Goal: Check status: Check status

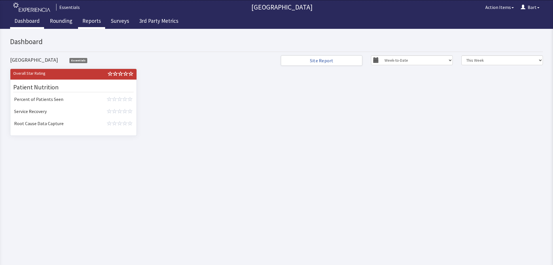
click at [86, 20] on link "Reports" at bounding box center [91, 21] width 27 height 14
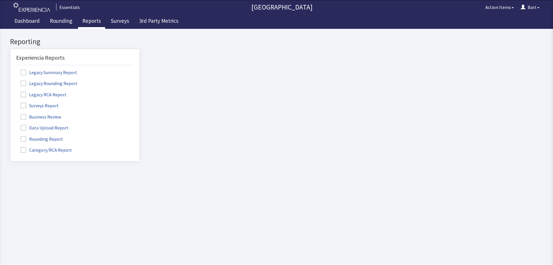
click at [25, 106] on span at bounding box center [23, 106] width 6 height 6
click at [10, 102] on input "Surveys Report" at bounding box center [10, 102] width 0 height 0
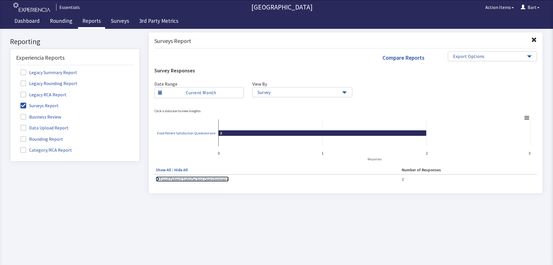
click at [191, 180] on link "Food Patient Satisfaction Questionnaire" at bounding box center [192, 178] width 73 height 5
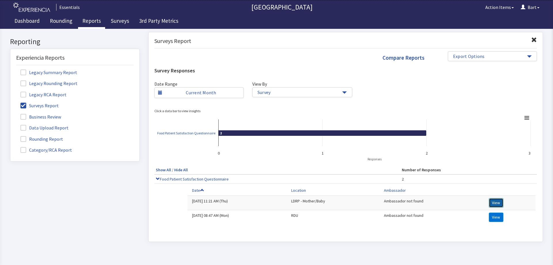
click at [491, 200] on button "View" at bounding box center [496, 203] width 15 height 10
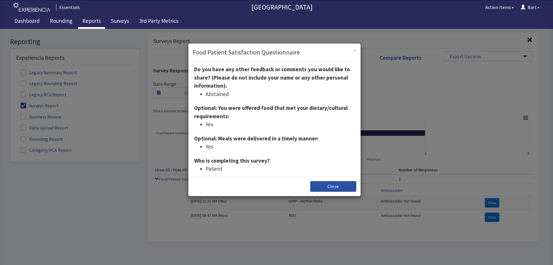
scroll to position [134, 0]
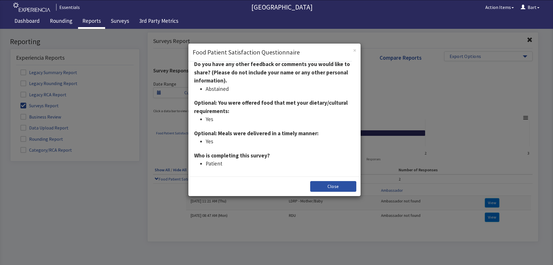
click at [489, 216] on div "× Food Patient Satisfaction Questionnaire Ambassador: Completed: [DATE] 11:21 A…" at bounding box center [276, 147] width 553 height 236
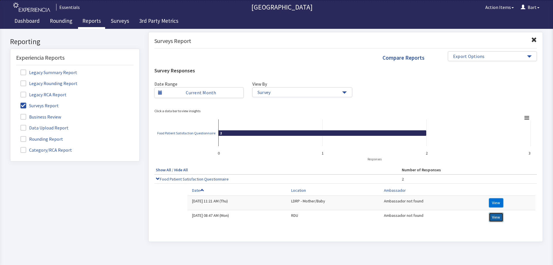
click at [500, 219] on button "View" at bounding box center [496, 217] width 15 height 10
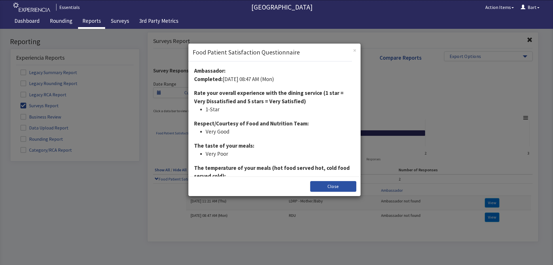
scroll to position [0, 0]
click at [356, 51] on span "×" at bounding box center [354, 50] width 3 height 8
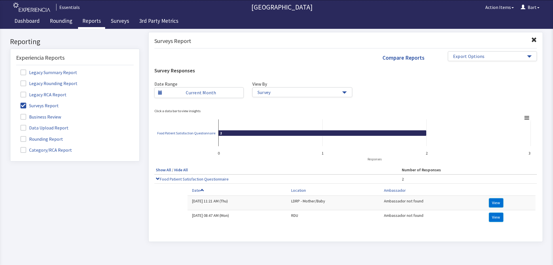
click at [311, 217] on td "RDU" at bounding box center [333, 217] width 93 height 14
click at [223, 216] on td "[DATE] 08:47 AM (Mon)" at bounding box center [237, 217] width 99 height 14
click at [238, 92] on link "Current Month" at bounding box center [199, 92] width 89 height 11
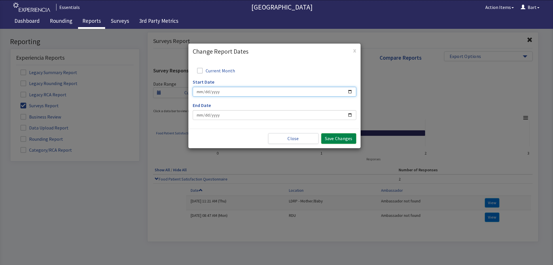
click at [202, 92] on input "Start Date" at bounding box center [275, 92] width 164 height 10
type input "[DATE]"
click at [224, 112] on input "End Date" at bounding box center [275, 115] width 164 height 10
type input "[DATE]"
click at [340, 140] on button "Save Changes" at bounding box center [338, 138] width 35 height 11
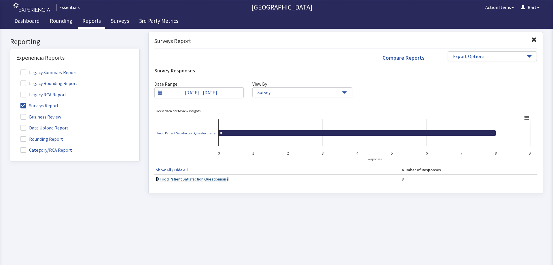
click at [199, 179] on link "Food Patient Satisfaction Questionnaire" at bounding box center [192, 178] width 73 height 5
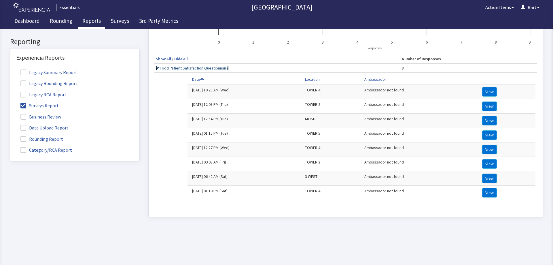
scroll to position [115, 0]
